Goal: Find contact information: Find contact information

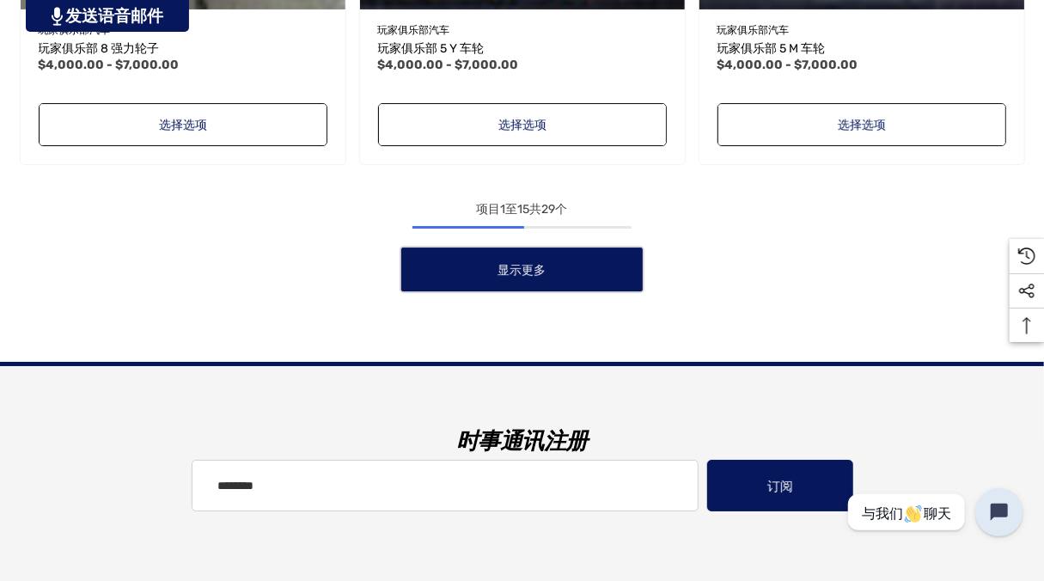
scroll to position [3140, 0]
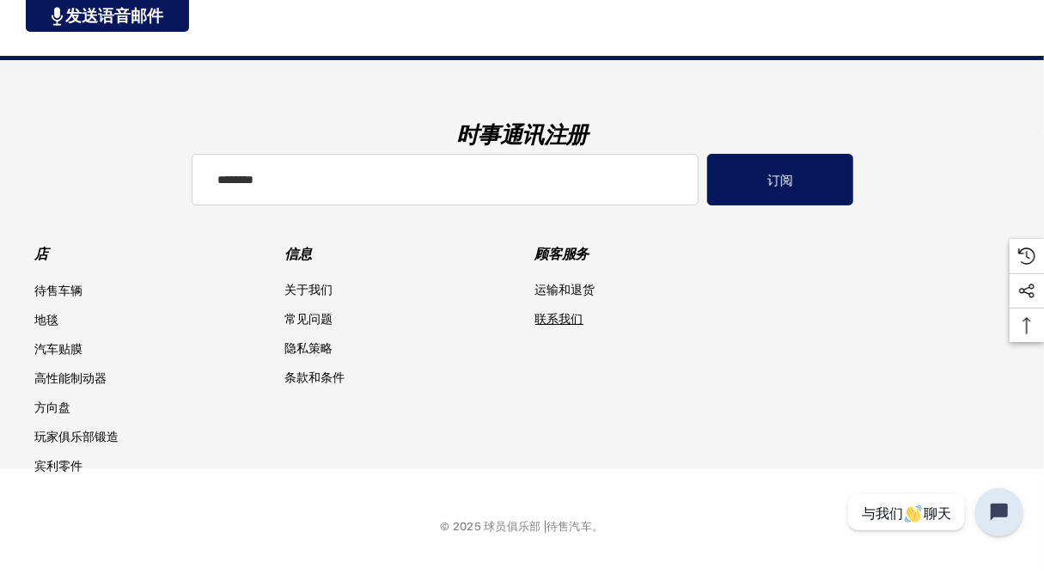
click at [557, 316] on span "联系我们" at bounding box center [559, 319] width 48 height 15
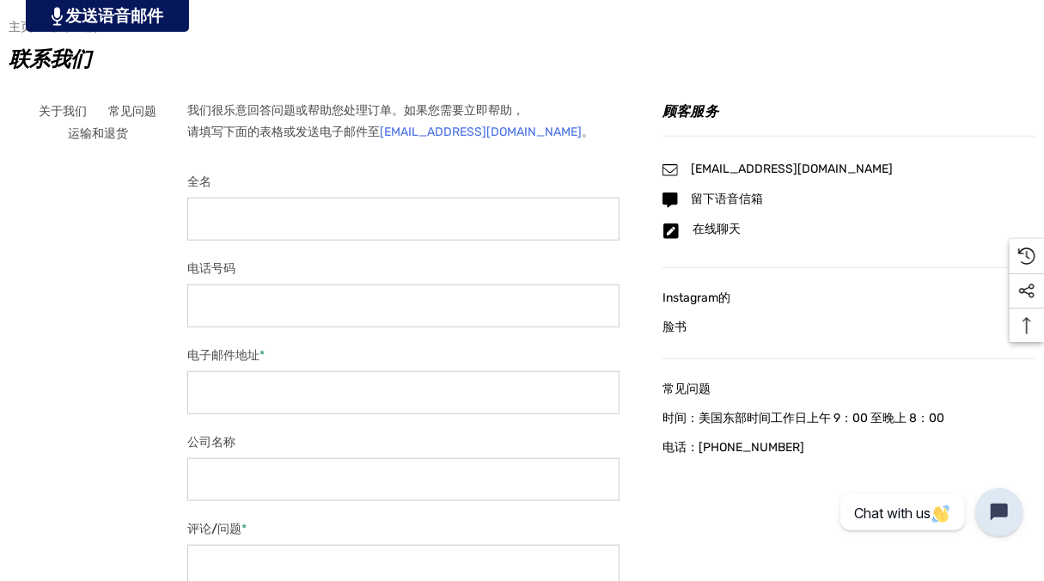
scroll to position [687, 0]
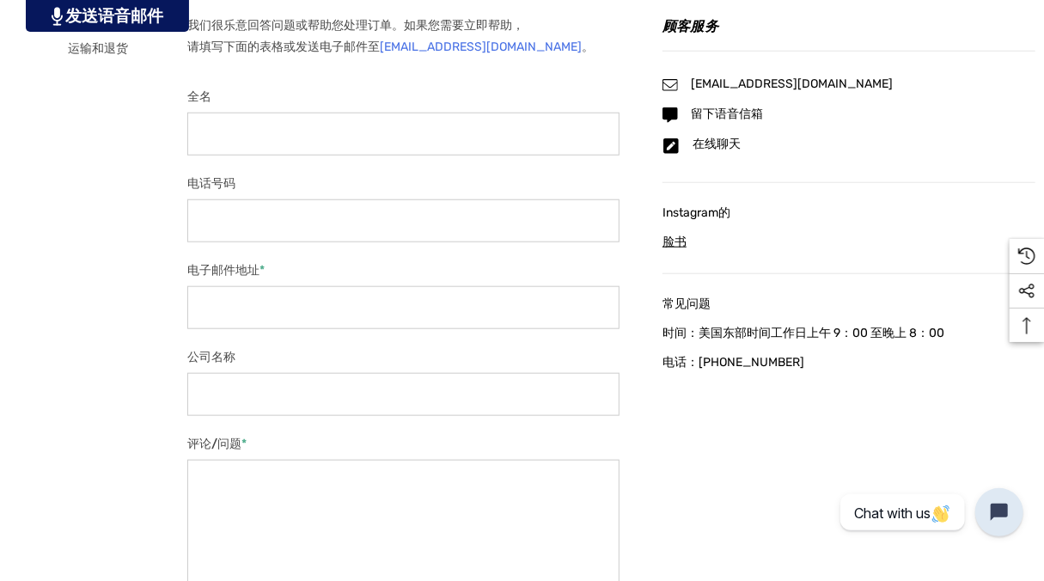
click at [685, 239] on span "脸书" at bounding box center [674, 242] width 24 height 15
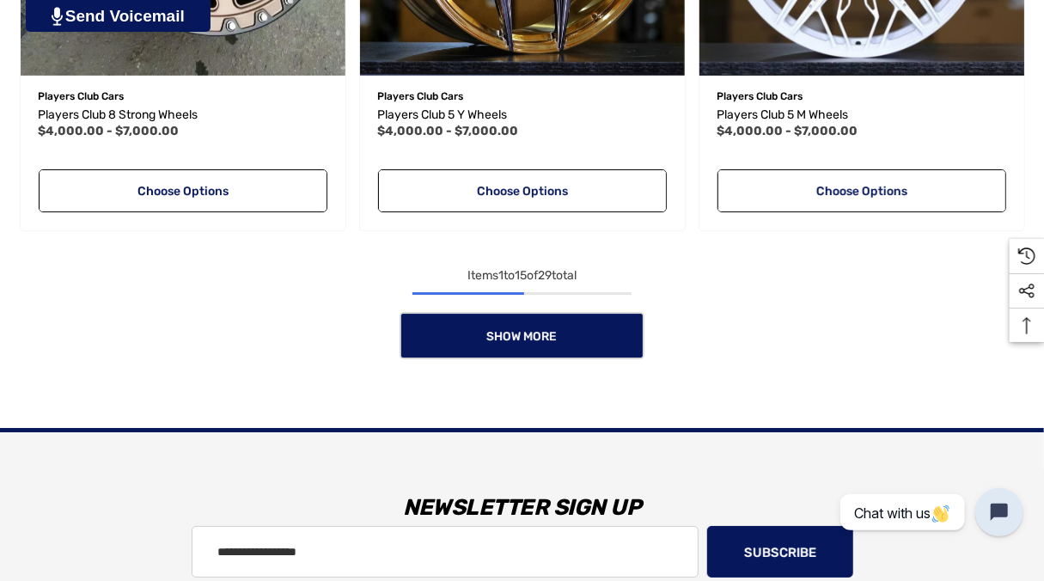
scroll to position [3007, 0]
